Goal: Task Accomplishment & Management: Use online tool/utility

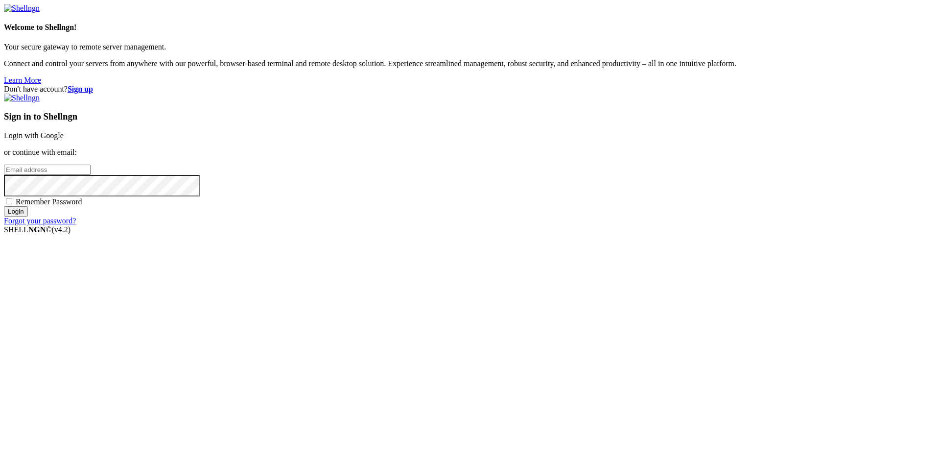
type input "[EMAIL_ADDRESS][DOMAIN_NAME]"
click at [28, 216] on input "Login" at bounding box center [16, 211] width 24 height 10
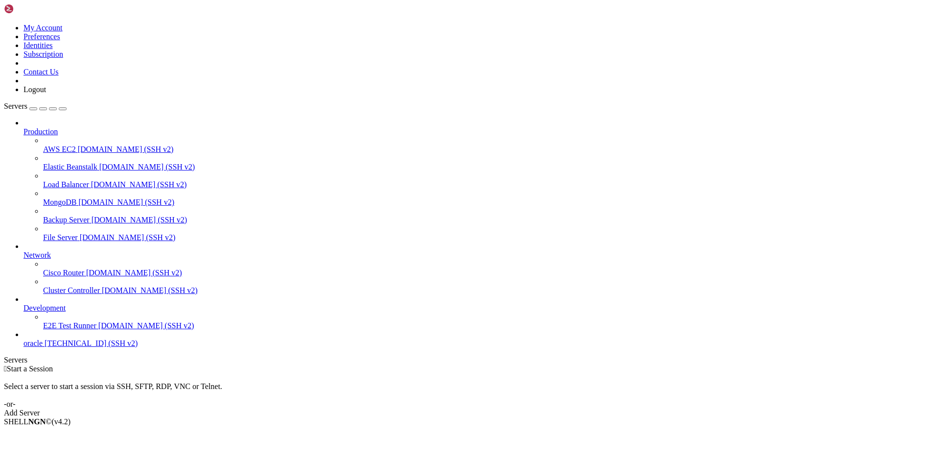
click at [64, 348] on link "oracle [TECHNICAL_ID] (SSH v2)" at bounding box center [479, 343] width 912 height 9
click at [62, 347] on span "[TECHNICAL_ID] (SSH v2)" at bounding box center [91, 343] width 93 height 8
click at [43, 347] on span "oracle" at bounding box center [32, 343] width 19 height 8
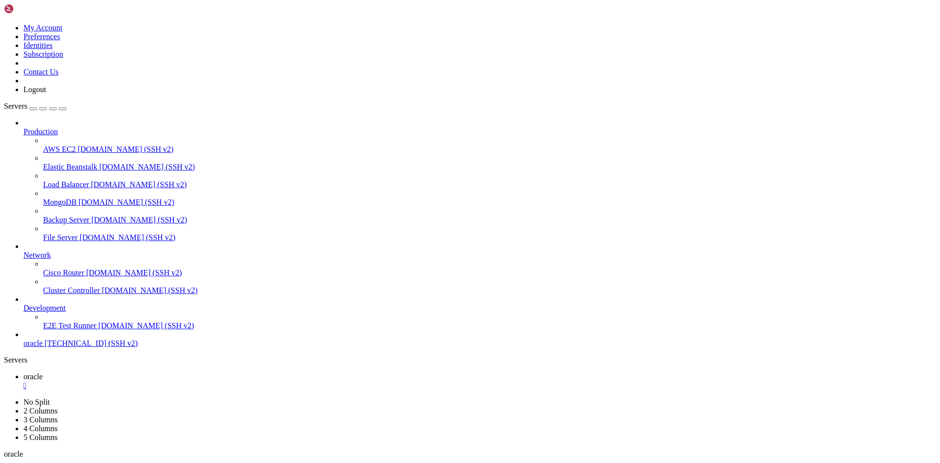
scroll to position [341, 0]
drag, startPoint x: 76, startPoint y: 920, endPoint x: 8, endPoint y: 802, distance: 135.9
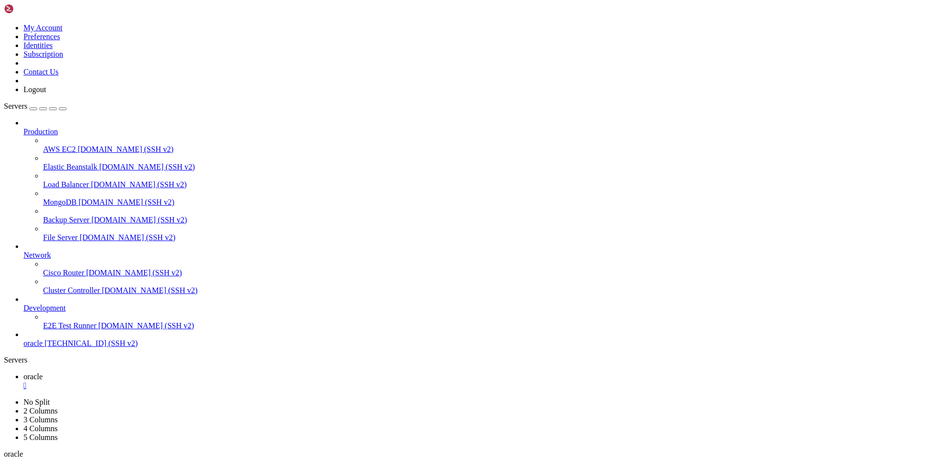
scroll to position [1872, 0]
drag, startPoint x: 62, startPoint y: 896, endPoint x: 690, endPoint y: 928, distance: 628.4
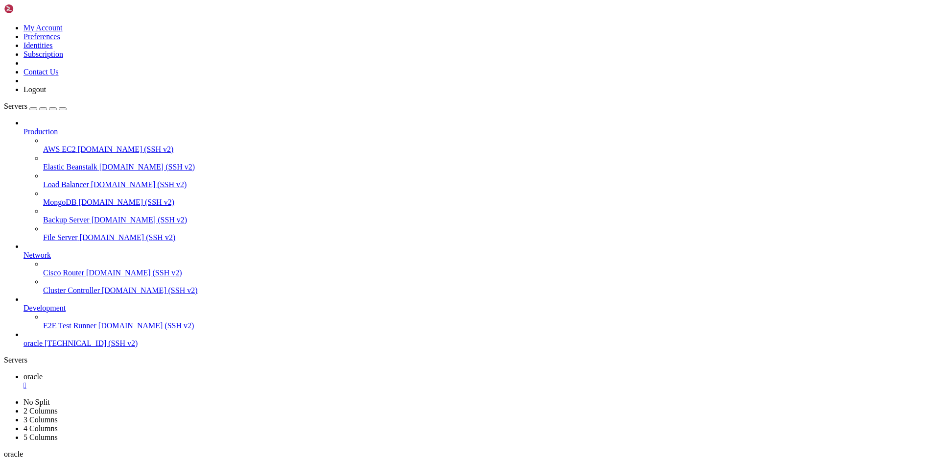
scroll to position [3736, 0]
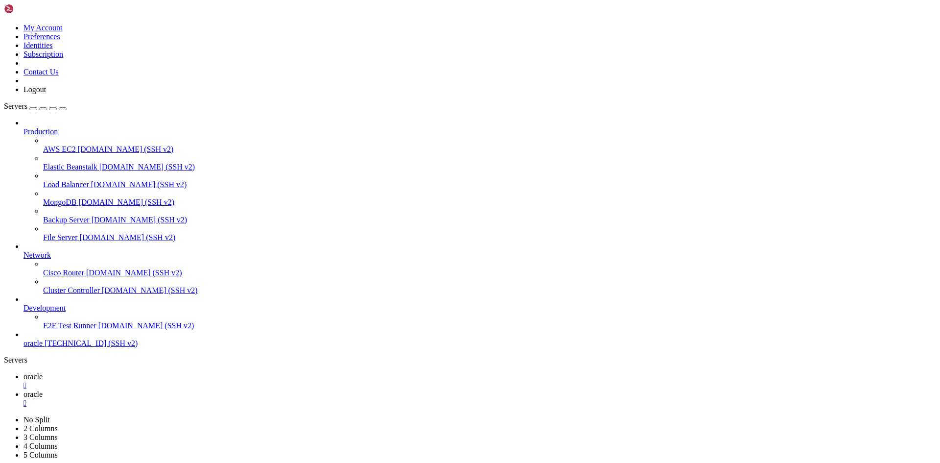
drag, startPoint x: 203, startPoint y: 107, endPoint x: 466, endPoint y: 107, distance: 262.9
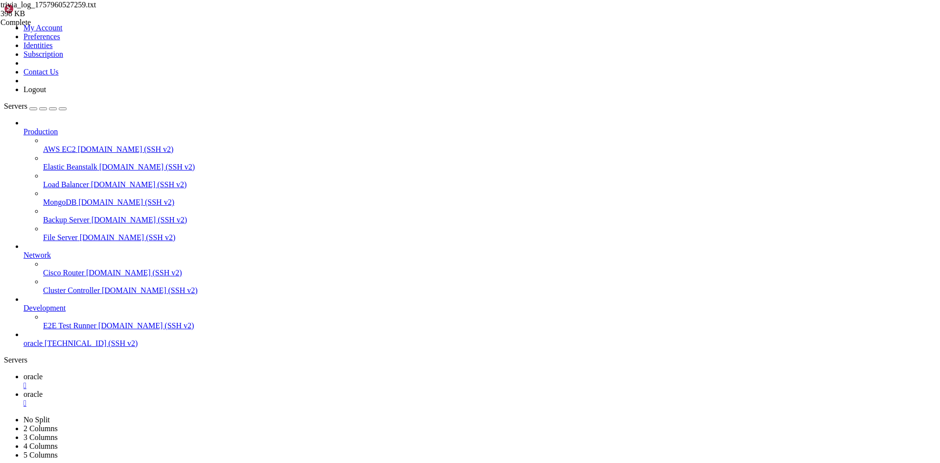
click at [96, 9] on span "trivia_log_1757960527259.txt" at bounding box center [47, 4] width 95 height 8
click at [43, 372] on span "oracle" at bounding box center [32, 376] width 19 height 8
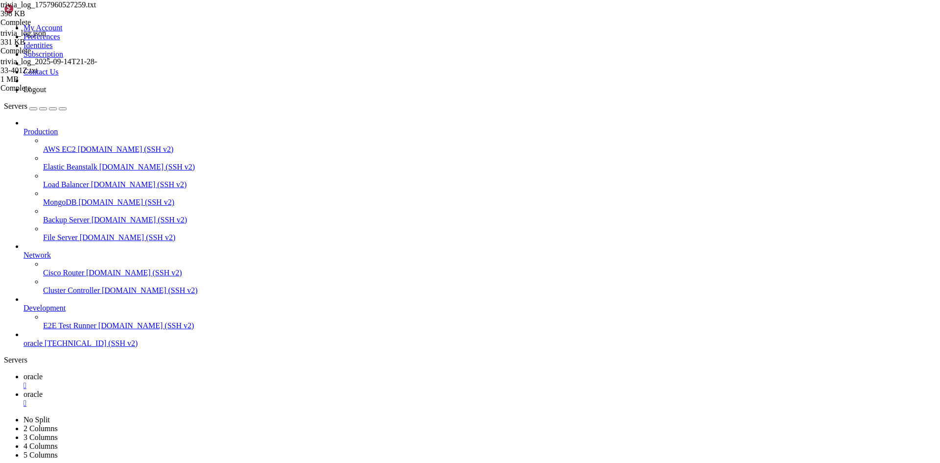
click at [184, 390] on link "oracle " at bounding box center [479, 399] width 912 height 18
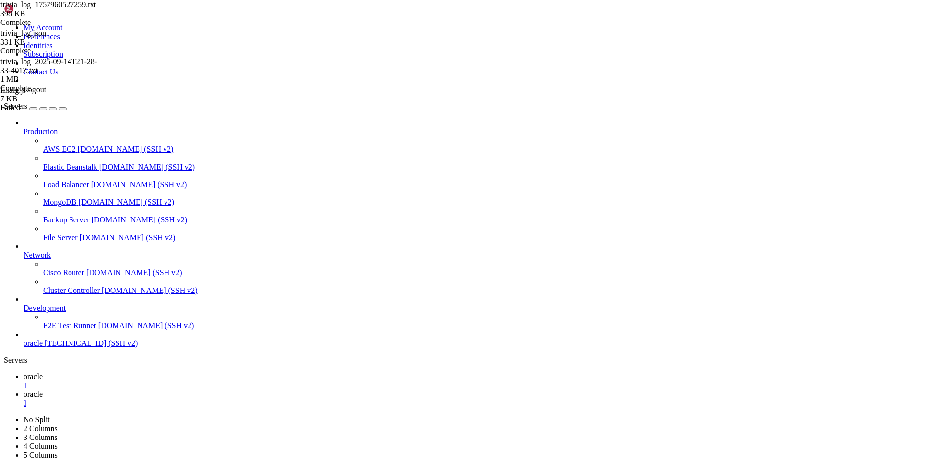
type input "/home/ubuntu/nodejs"
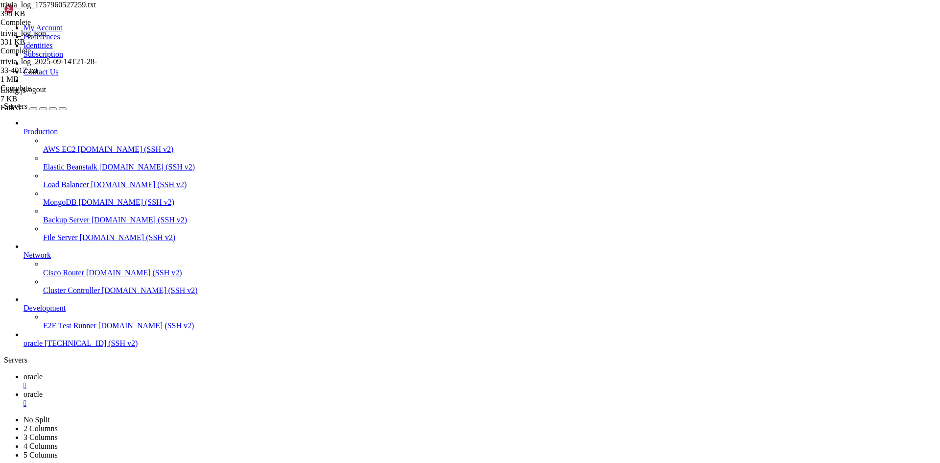
click at [43, 372] on span "oracle" at bounding box center [32, 376] width 19 height 8
drag, startPoint x: 411, startPoint y: 889, endPoint x: 12, endPoint y: 868, distance: 400.0
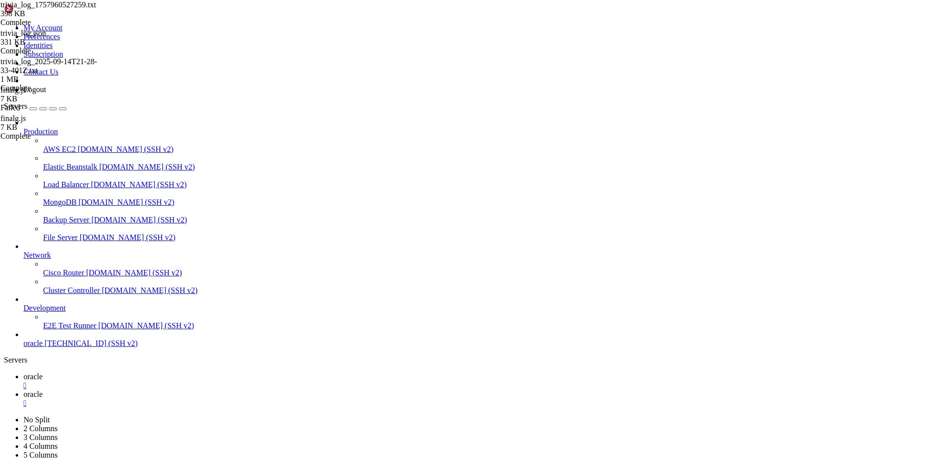
drag, startPoint x: 6, startPoint y: 937, endPoint x: 258, endPoint y: 940, distance: 252.6
drag, startPoint x: 254, startPoint y: 937, endPoint x: 8, endPoint y: 936, distance: 245.2
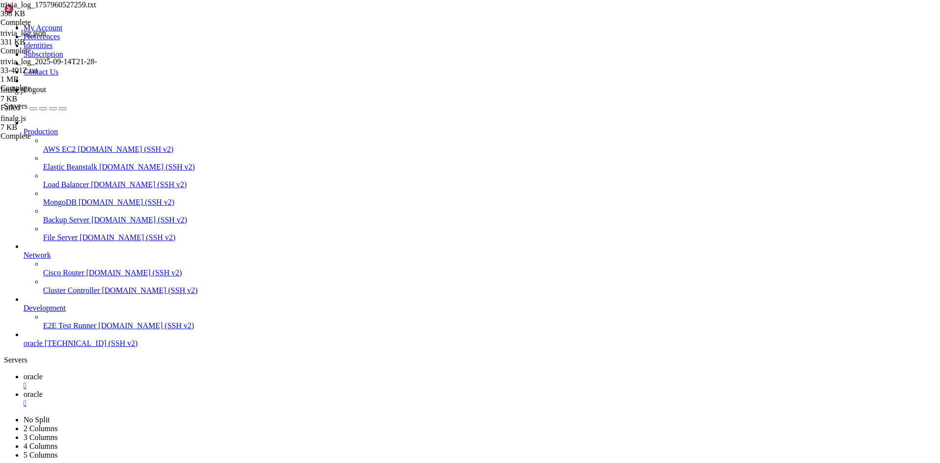
click at [43, 390] on span "oracle" at bounding box center [32, 394] width 19 height 8
click at [43, 372] on span "oracle" at bounding box center [32, 376] width 19 height 8
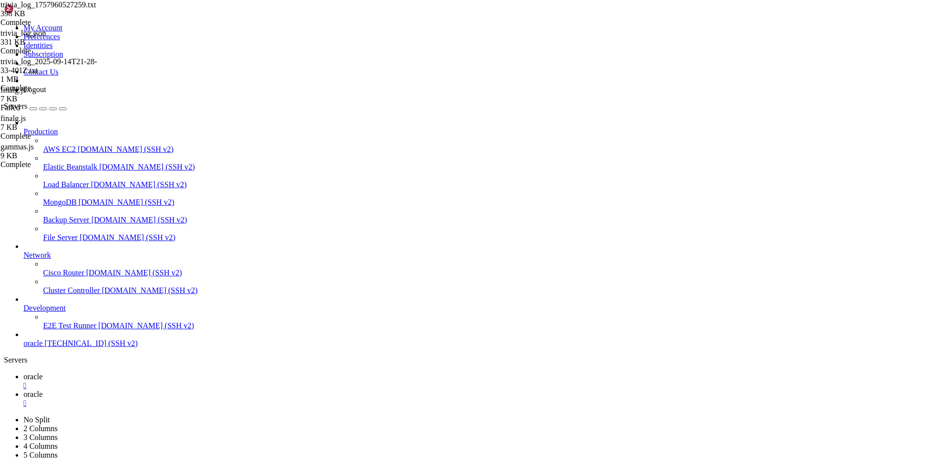
drag, startPoint x: 346, startPoint y: 944, endPoint x: 8, endPoint y: 938, distance: 337.3
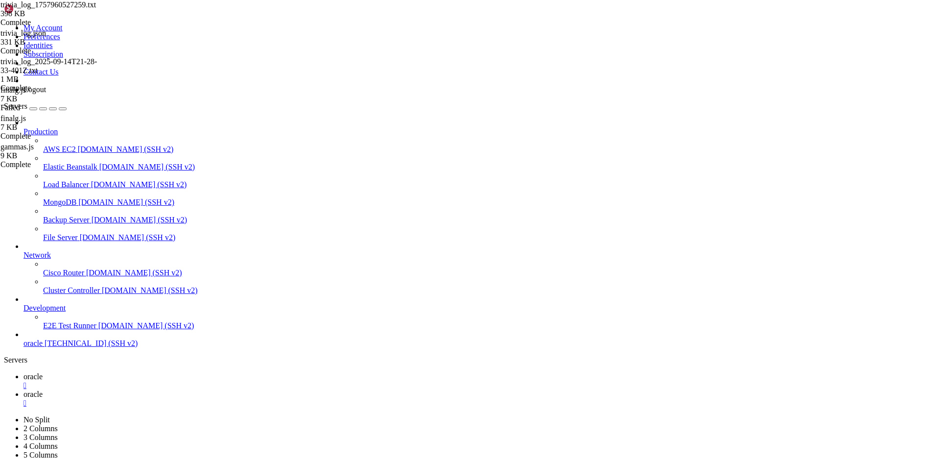
drag, startPoint x: 311, startPoint y: 939, endPoint x: 7, endPoint y: 923, distance: 303.9
drag, startPoint x: 348, startPoint y: 948, endPoint x: 8, endPoint y: 935, distance: 340.4
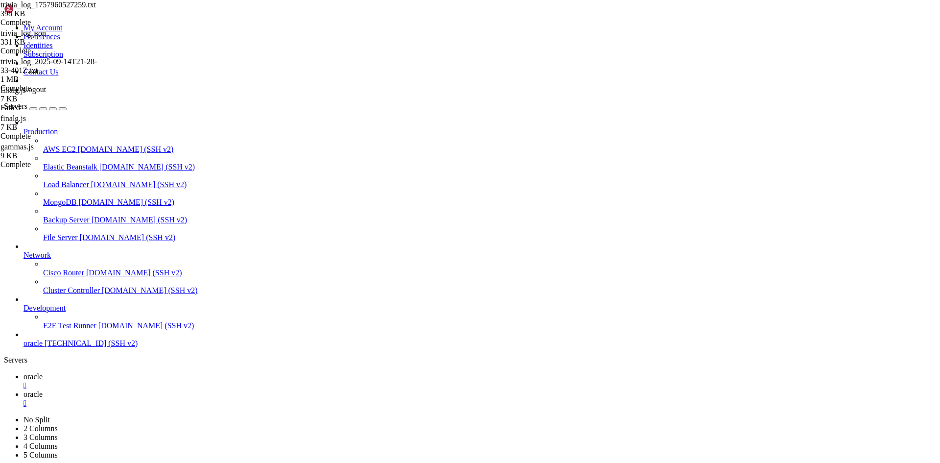
scroll to position [6957, 0]
drag, startPoint x: 354, startPoint y: 940, endPoint x: 8, endPoint y: 930, distance: 346.3
